Goal: Transaction & Acquisition: Subscribe to service/newsletter

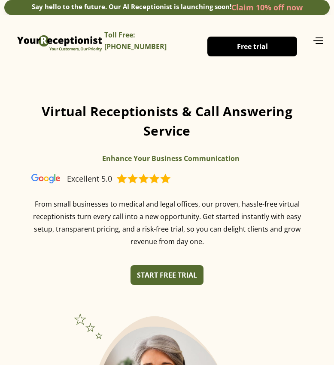
click at [261, 43] on span "Free trial" at bounding box center [252, 46] width 31 height 9
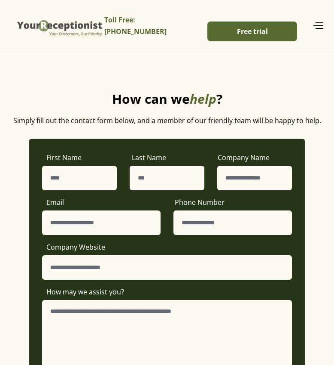
click at [60, 26] on img "home" at bounding box center [59, 25] width 89 height 39
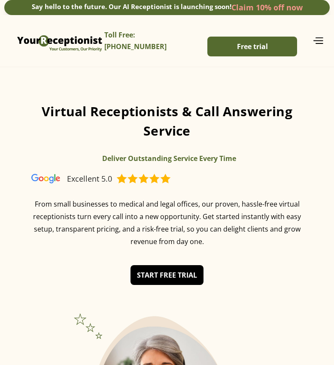
click at [167, 274] on span "START FREE TRIAL" at bounding box center [167, 274] width 60 height 9
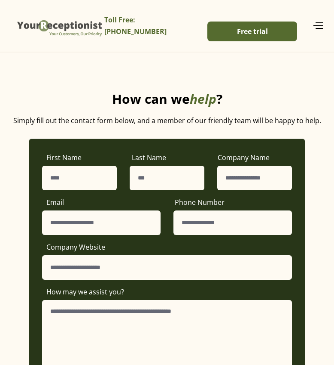
click at [60, 26] on img "home" at bounding box center [59, 25] width 89 height 39
